Goal: Transaction & Acquisition: Purchase product/service

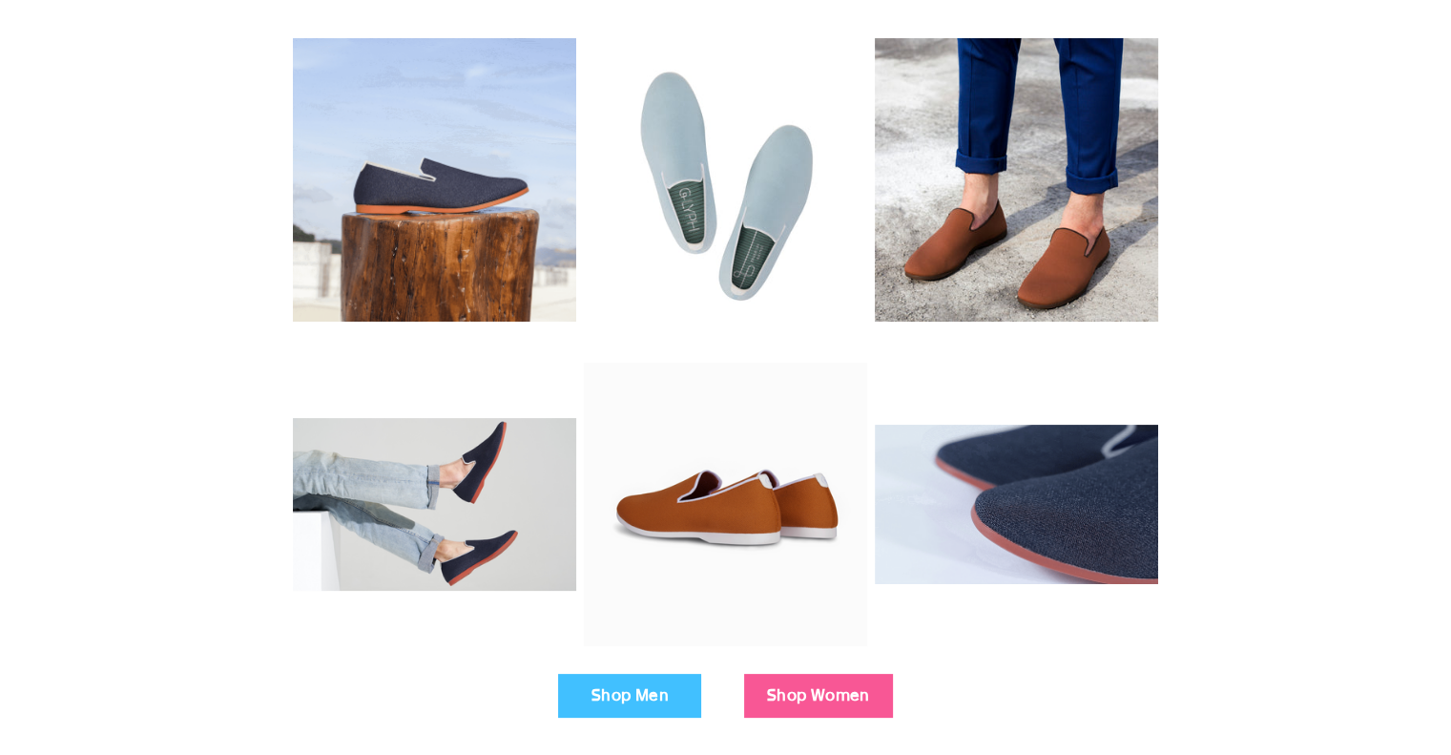
scroll to position [227, 0]
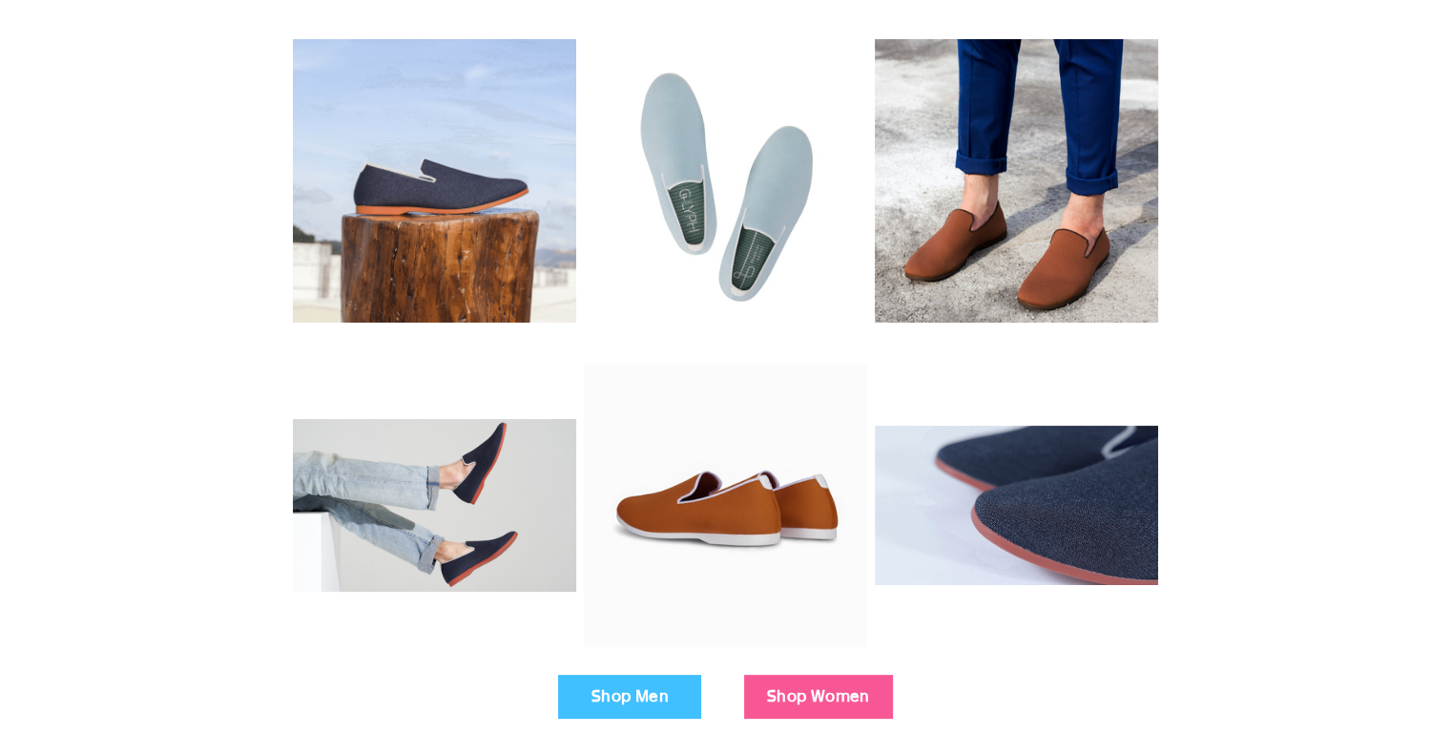
click at [610, 693] on link "Shop Men" at bounding box center [629, 696] width 143 height 44
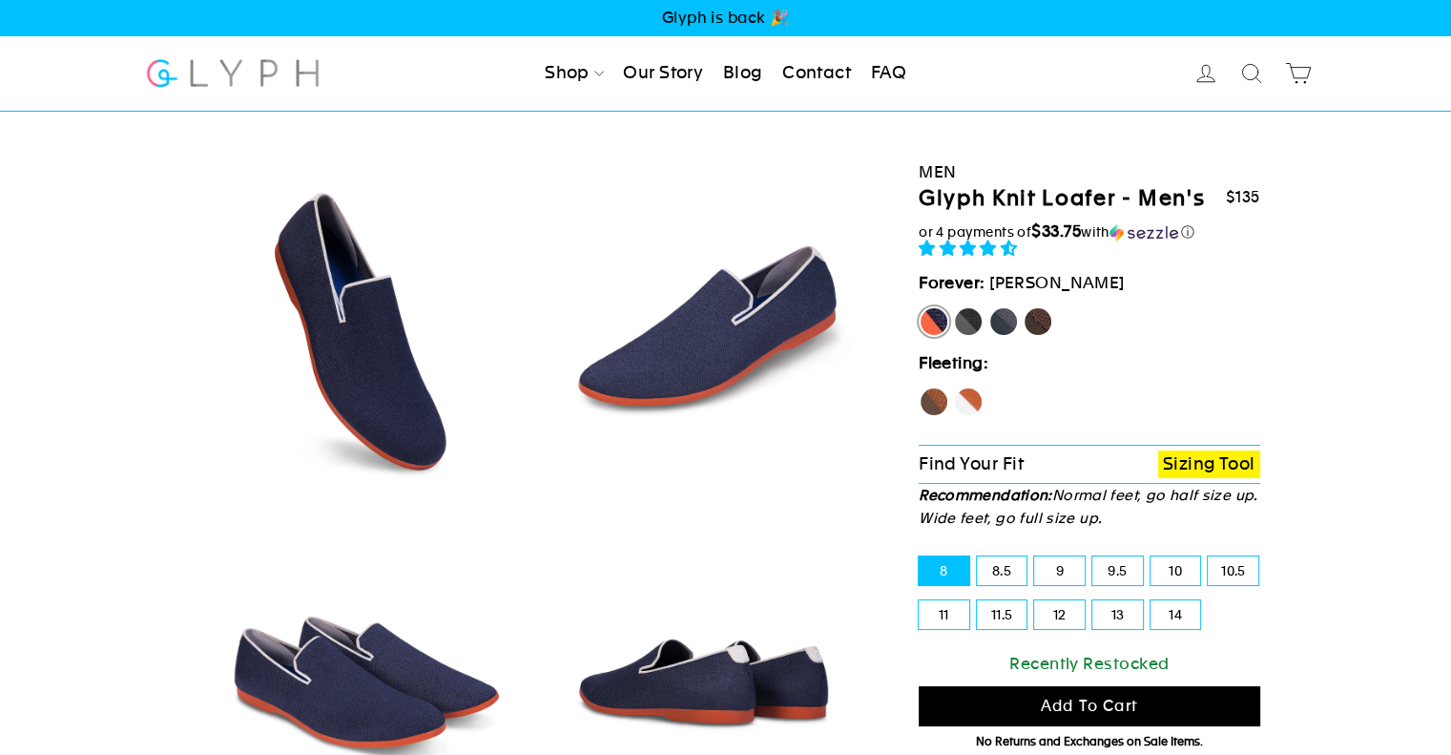
select select "highest-rating"
click at [931, 324] on label "[PERSON_NAME]" at bounding box center [934, 321] width 31 height 31
click at [920, 307] on input "[PERSON_NAME]" at bounding box center [919, 306] width 1 height 1
click at [970, 333] on label "Panther" at bounding box center [968, 321] width 31 height 31
click at [954, 307] on input "Panther" at bounding box center [953, 306] width 1 height 1
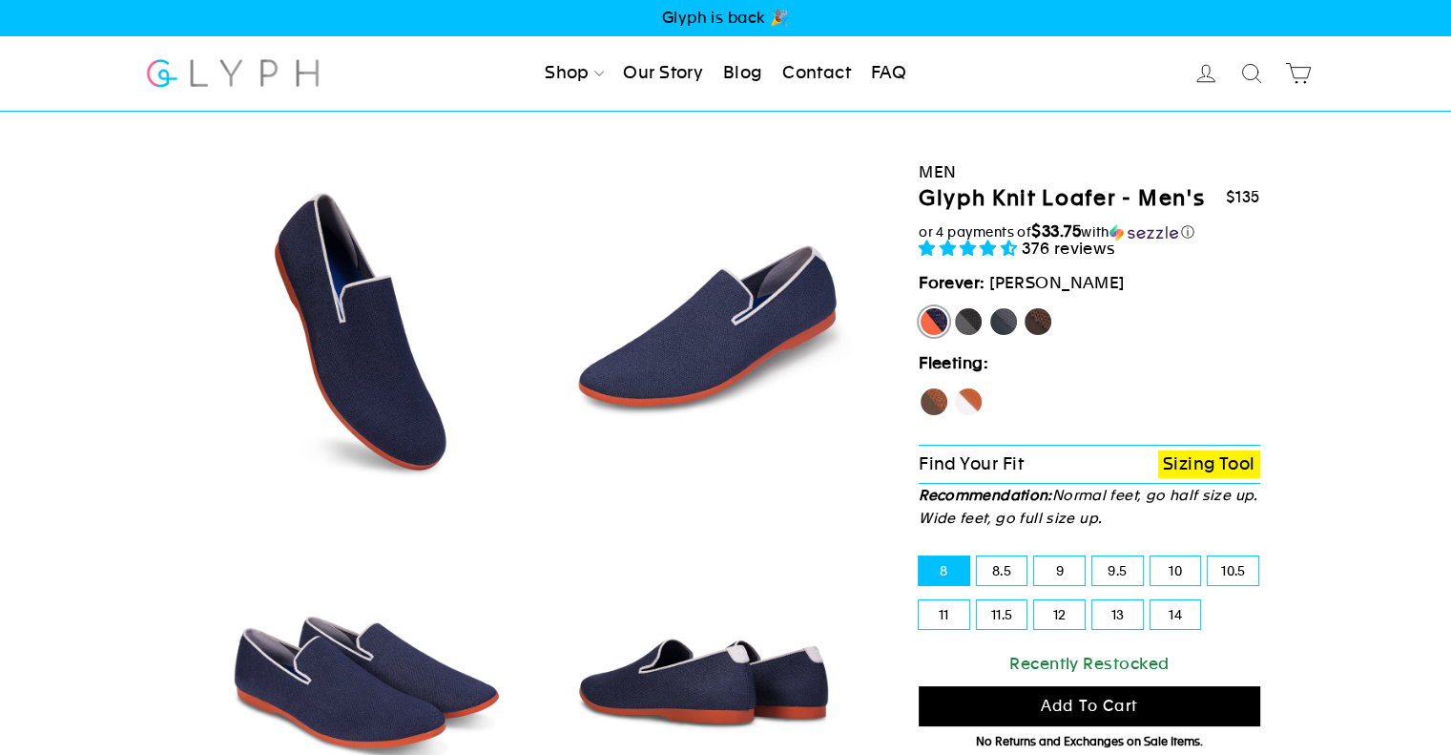
radio input "true"
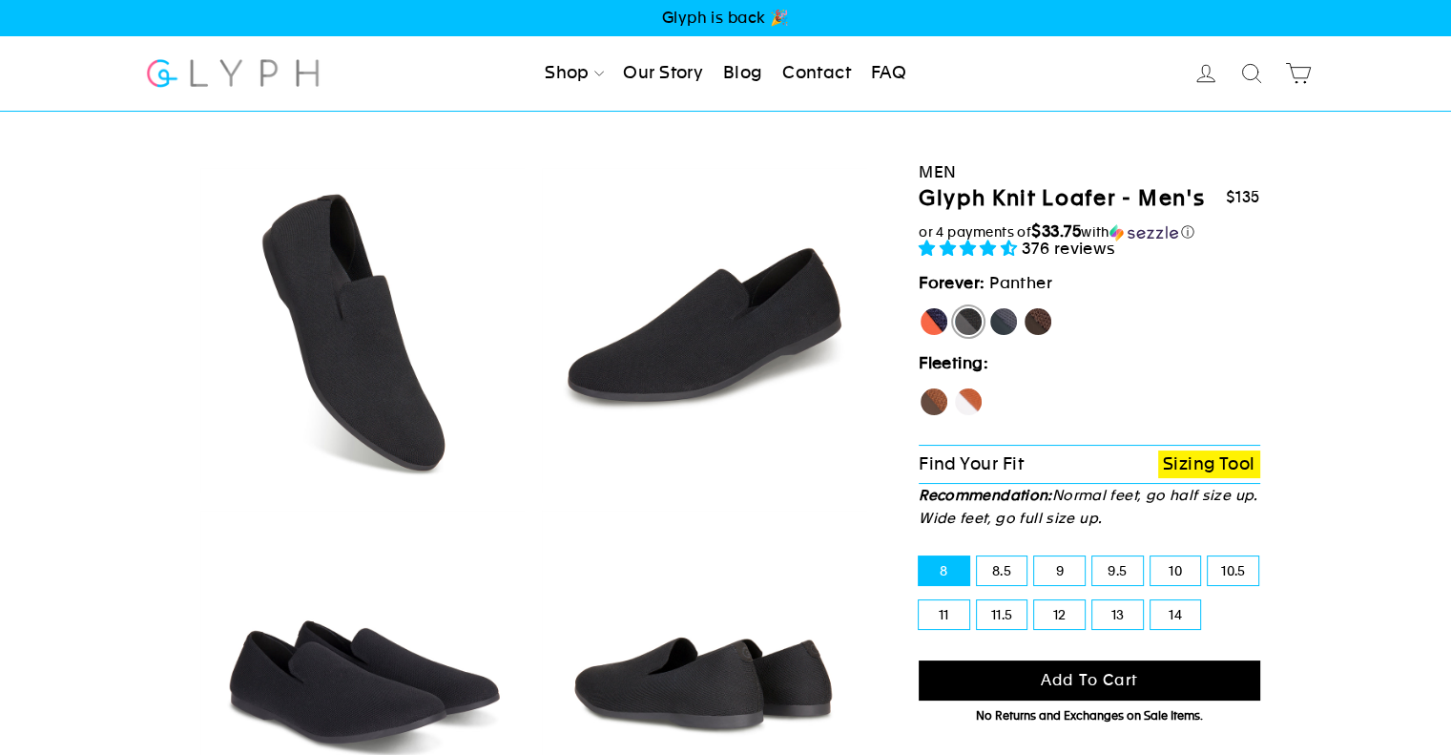
click at [999, 330] on label "Rhino" at bounding box center [1003, 321] width 31 height 31
click at [989, 307] on input "Rhino" at bounding box center [988, 306] width 1 height 1
radio input "true"
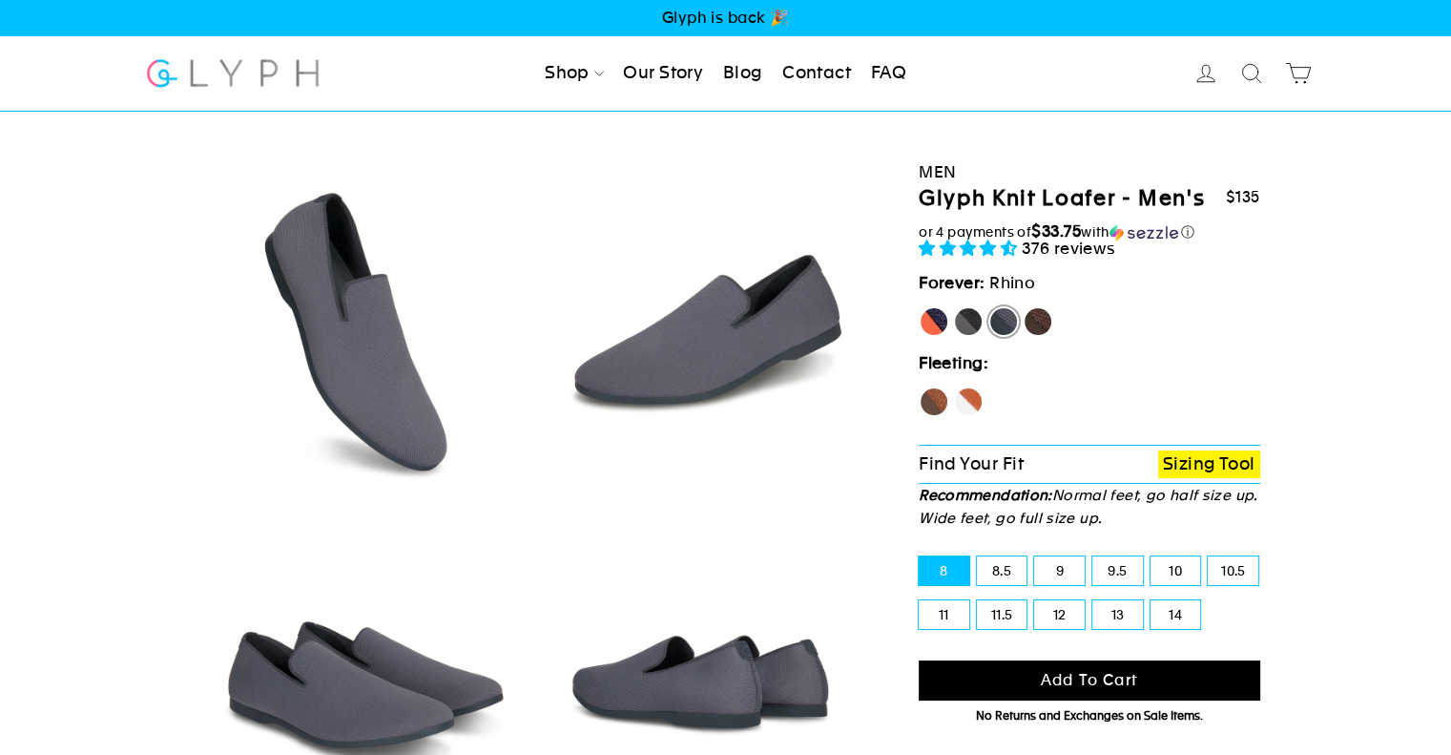
click at [1030, 326] on label "Mustang" at bounding box center [1038, 321] width 31 height 31
click at [1024, 307] on input "Mustang" at bounding box center [1023, 306] width 1 height 1
radio input "true"
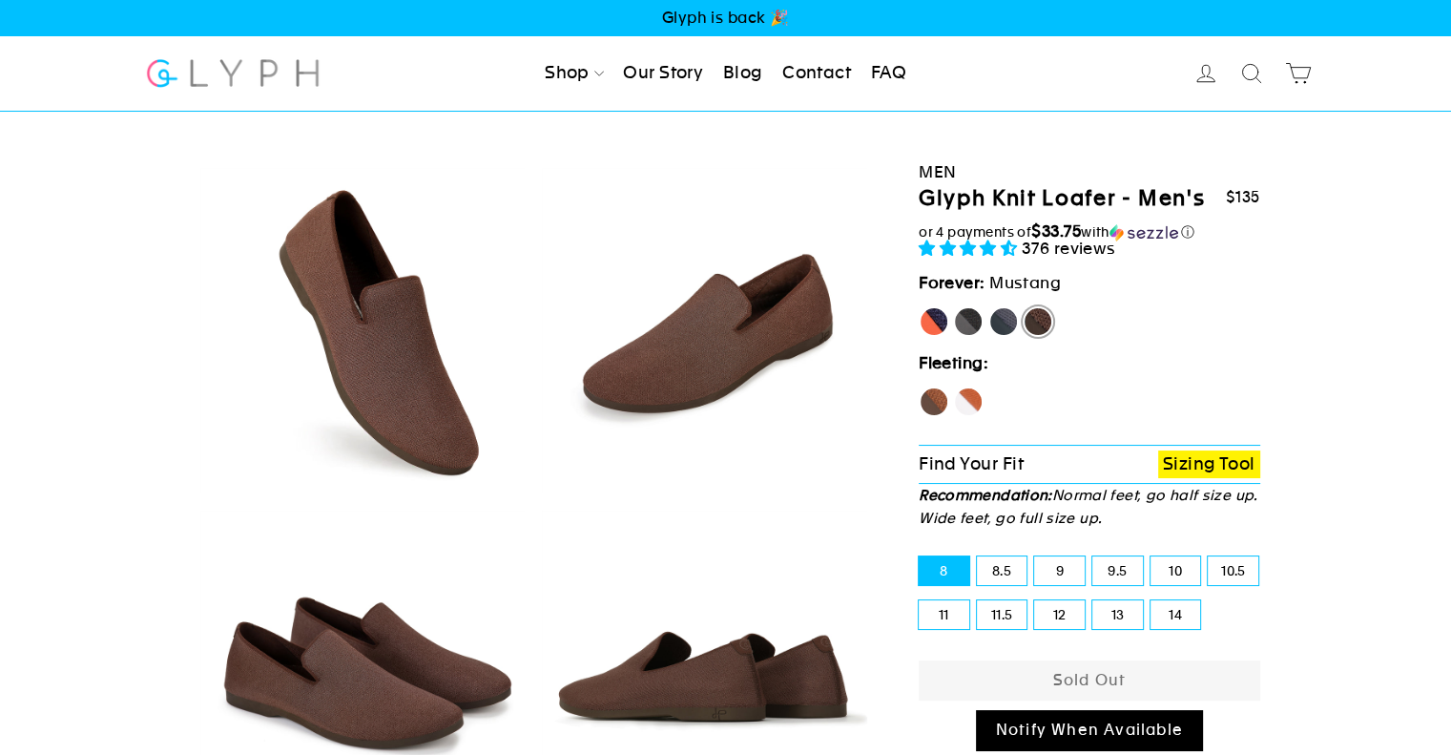
click at [932, 411] on label "Hawk" at bounding box center [934, 401] width 31 height 31
click at [920, 387] on input "Hawk" at bounding box center [919, 386] width 1 height 1
radio input "true"
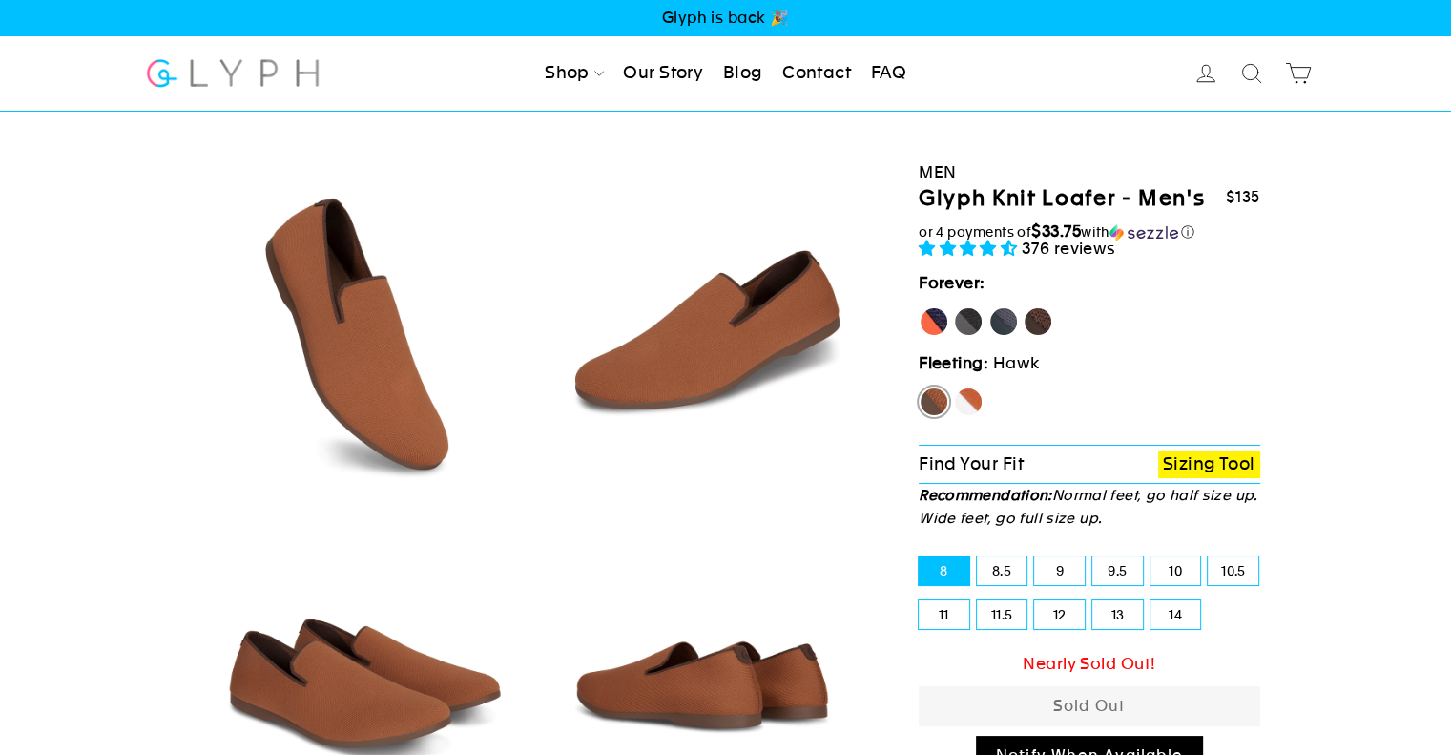
click at [973, 401] on label "Fox" at bounding box center [968, 401] width 31 height 31
click at [954, 387] on input "Fox" at bounding box center [953, 386] width 1 height 1
radio input "true"
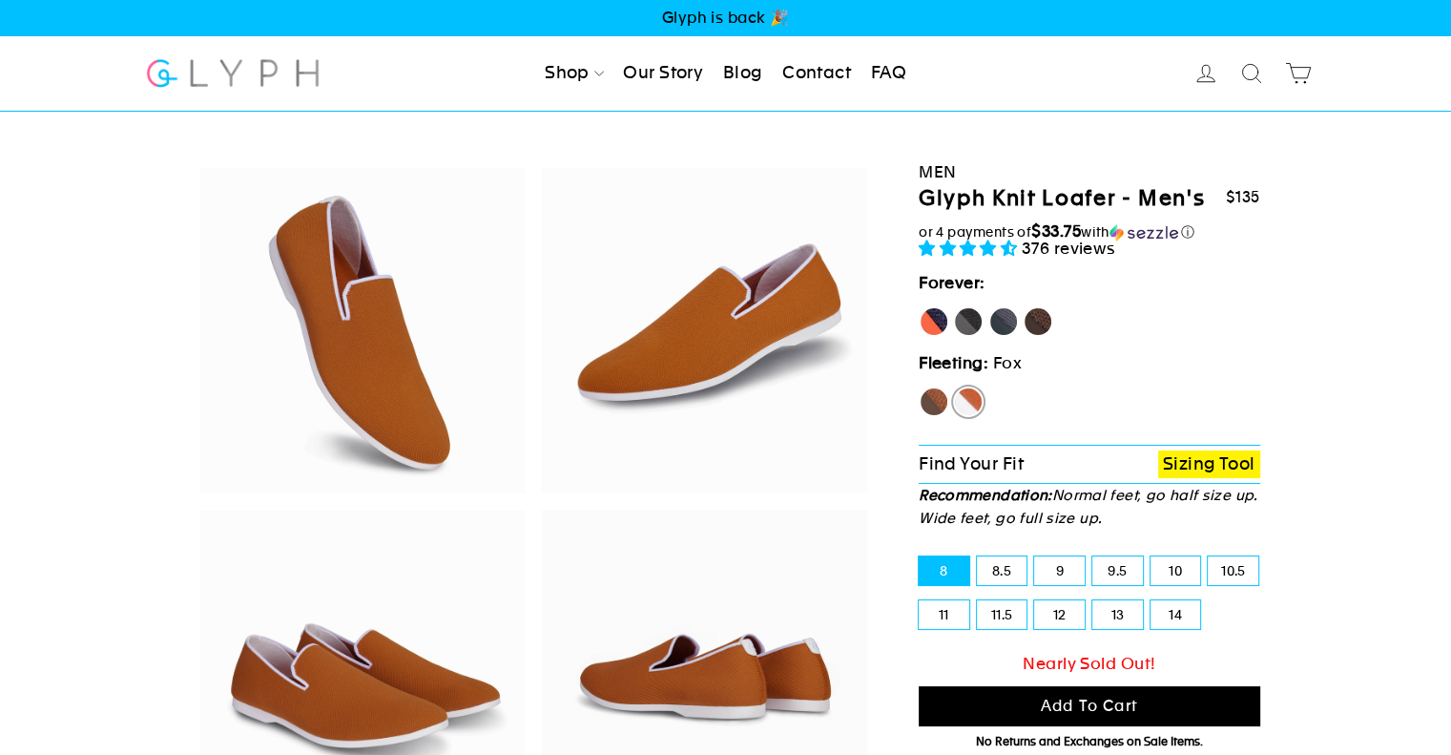
click at [1039, 329] on label "Mustang" at bounding box center [1038, 321] width 31 height 31
click at [1024, 307] on input "Mustang" at bounding box center [1023, 306] width 1 height 1
radio input "true"
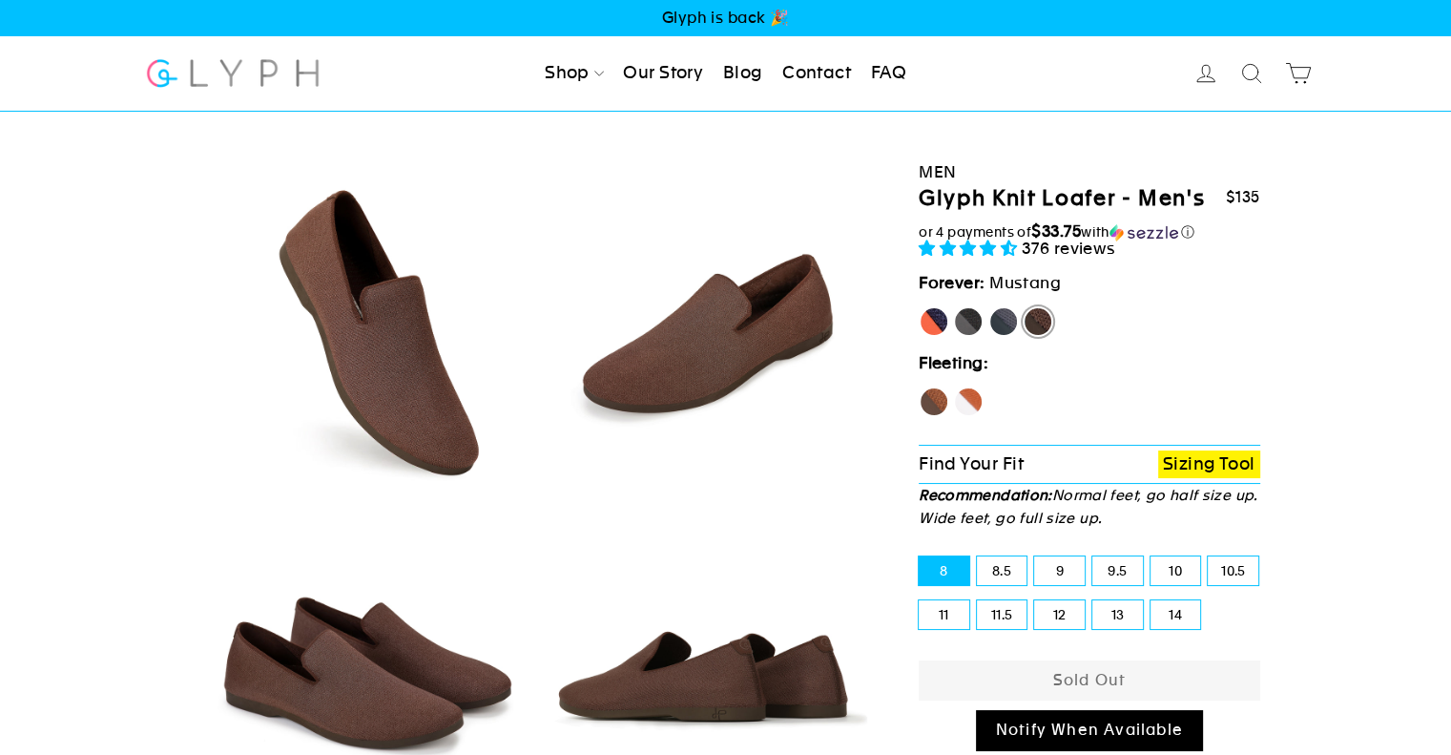
click at [408, 390] on img at bounding box center [362, 330] width 325 height 325
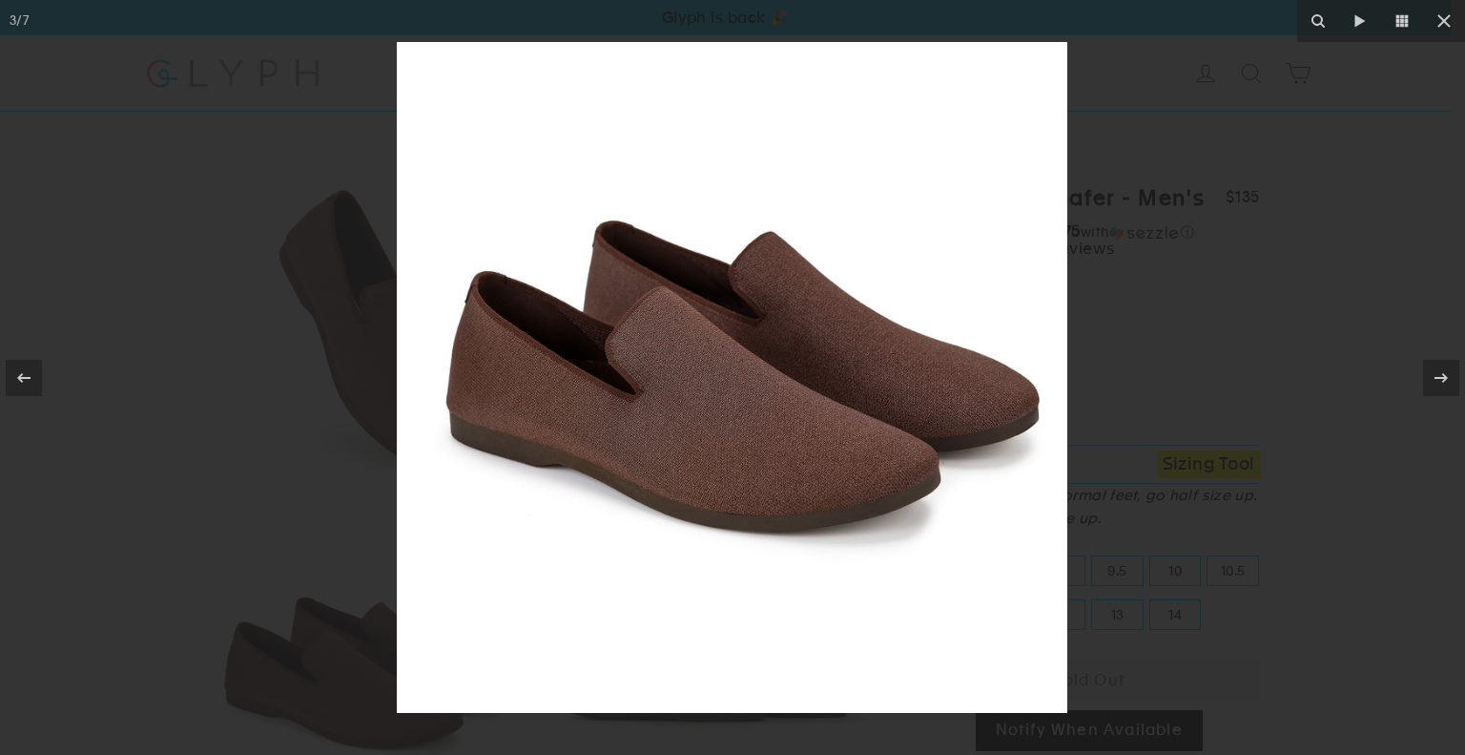
click at [1450, 23] on button at bounding box center [1444, 21] width 42 height 42
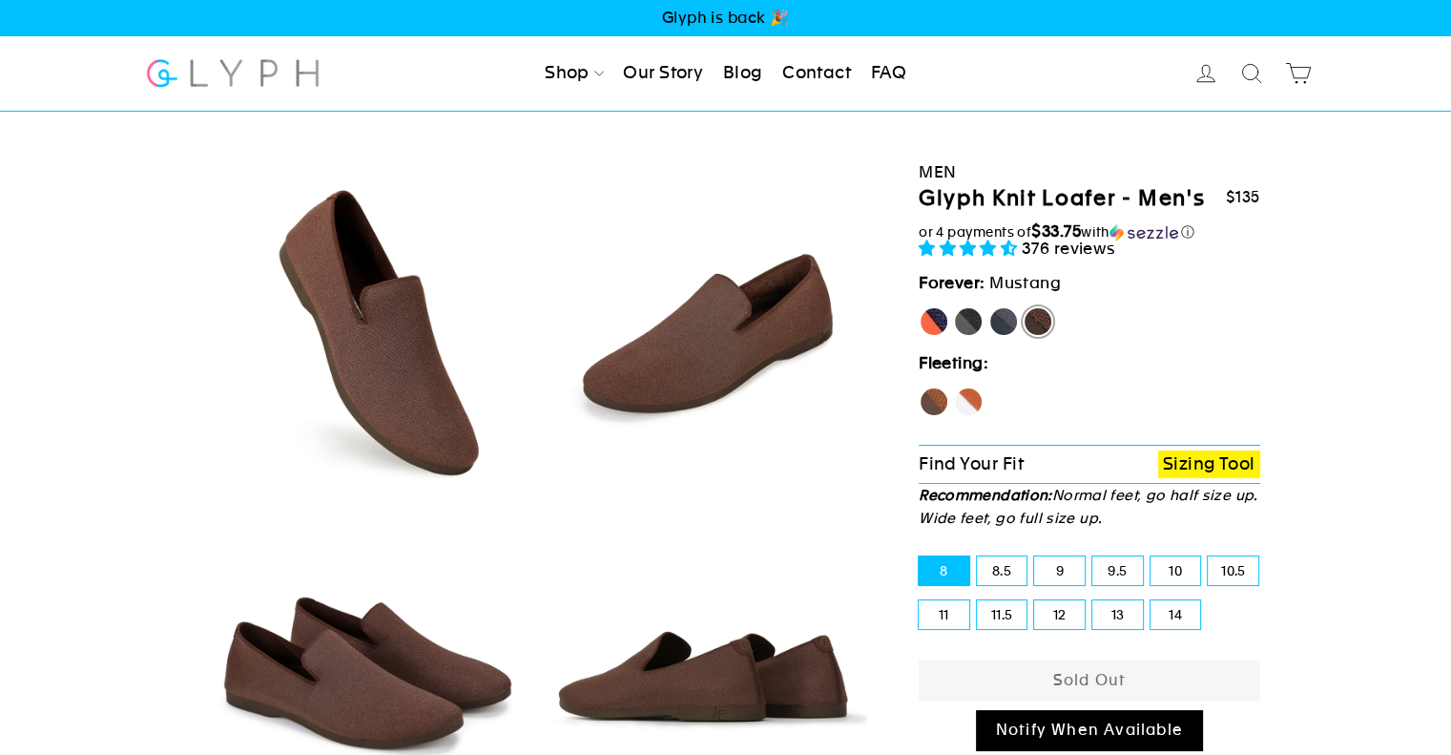
click at [939, 321] on label "[PERSON_NAME]" at bounding box center [934, 321] width 31 height 31
click at [920, 307] on input "[PERSON_NAME]" at bounding box center [919, 306] width 1 height 1
radio input "true"
